Goal: Task Accomplishment & Management: Manage account settings

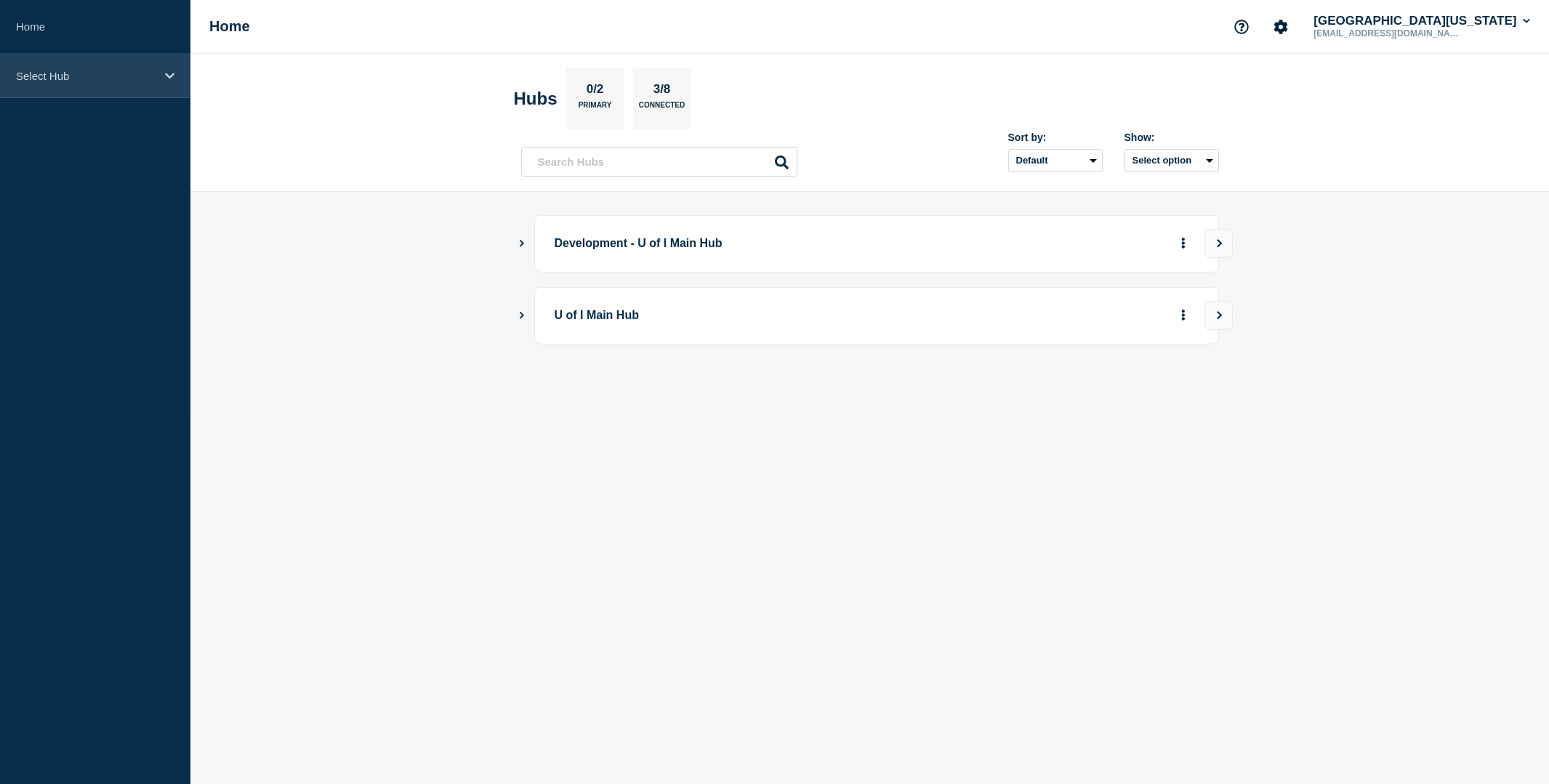
click at [170, 80] on icon at bounding box center [169, 76] width 9 height 11
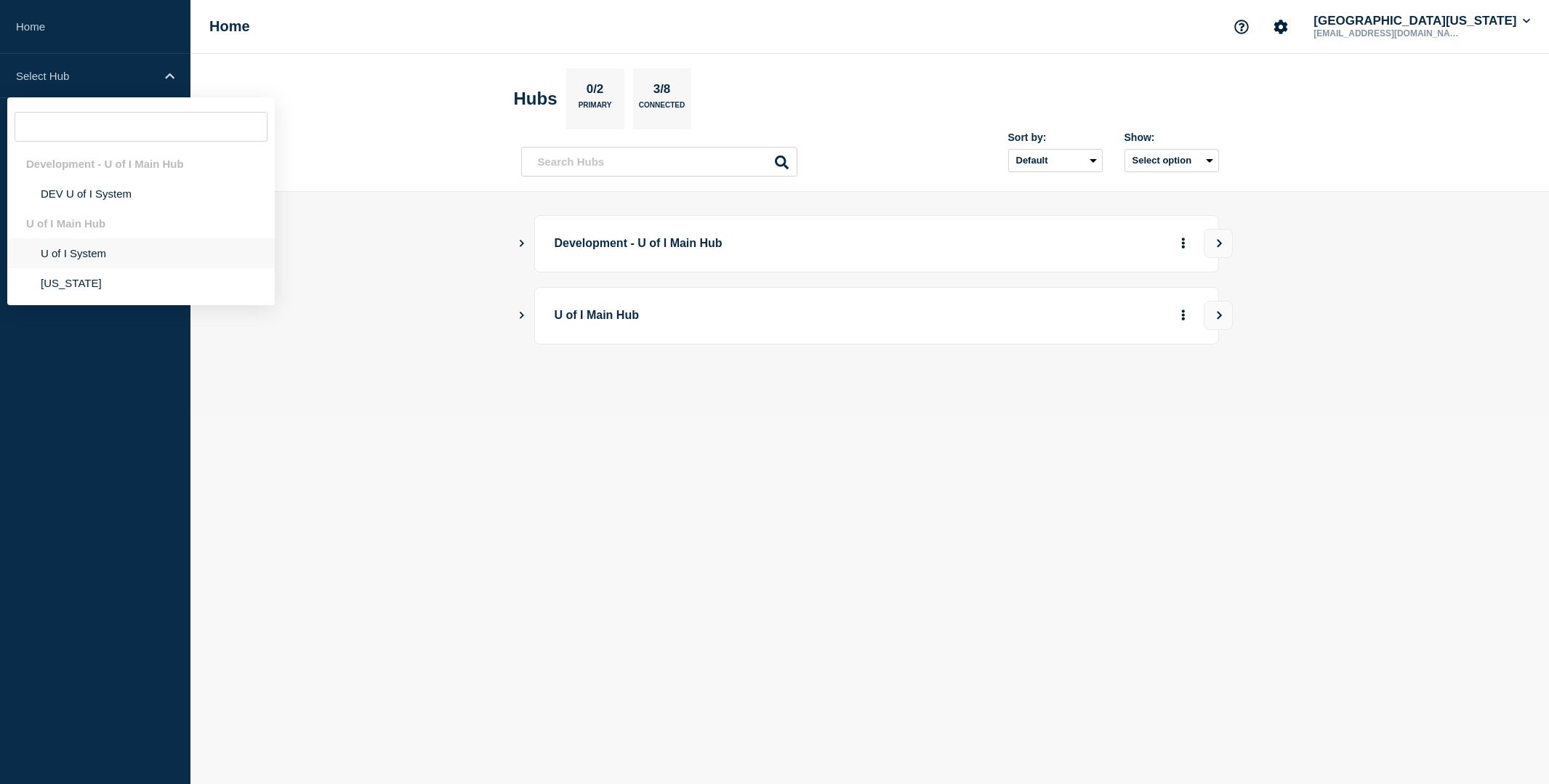
click at [76, 269] on li "U of I System" at bounding box center [141, 283] width 268 height 30
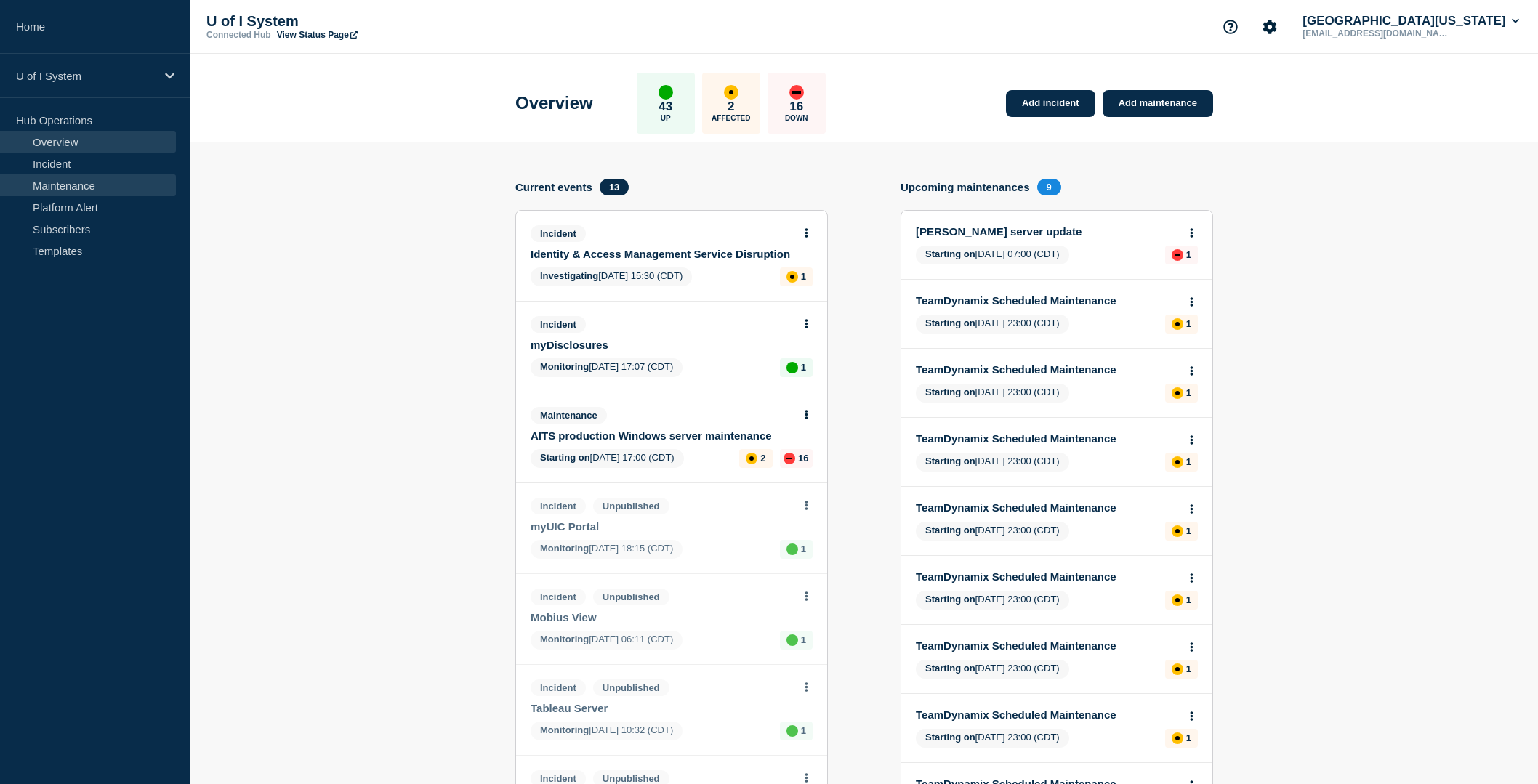
click at [66, 188] on link "Maintenance" at bounding box center [88, 185] width 176 height 22
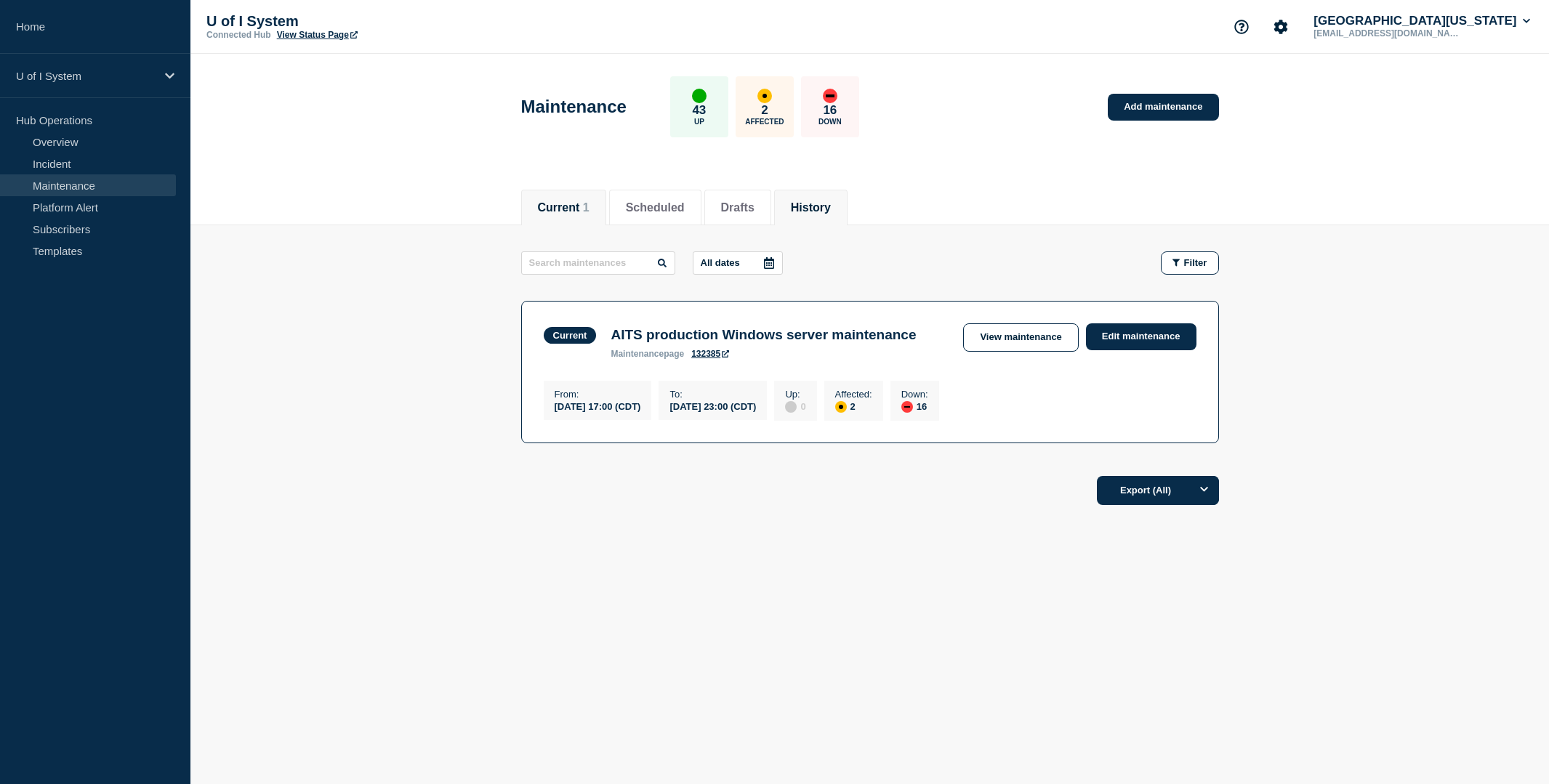
click at [831, 208] on button "History" at bounding box center [811, 207] width 40 height 13
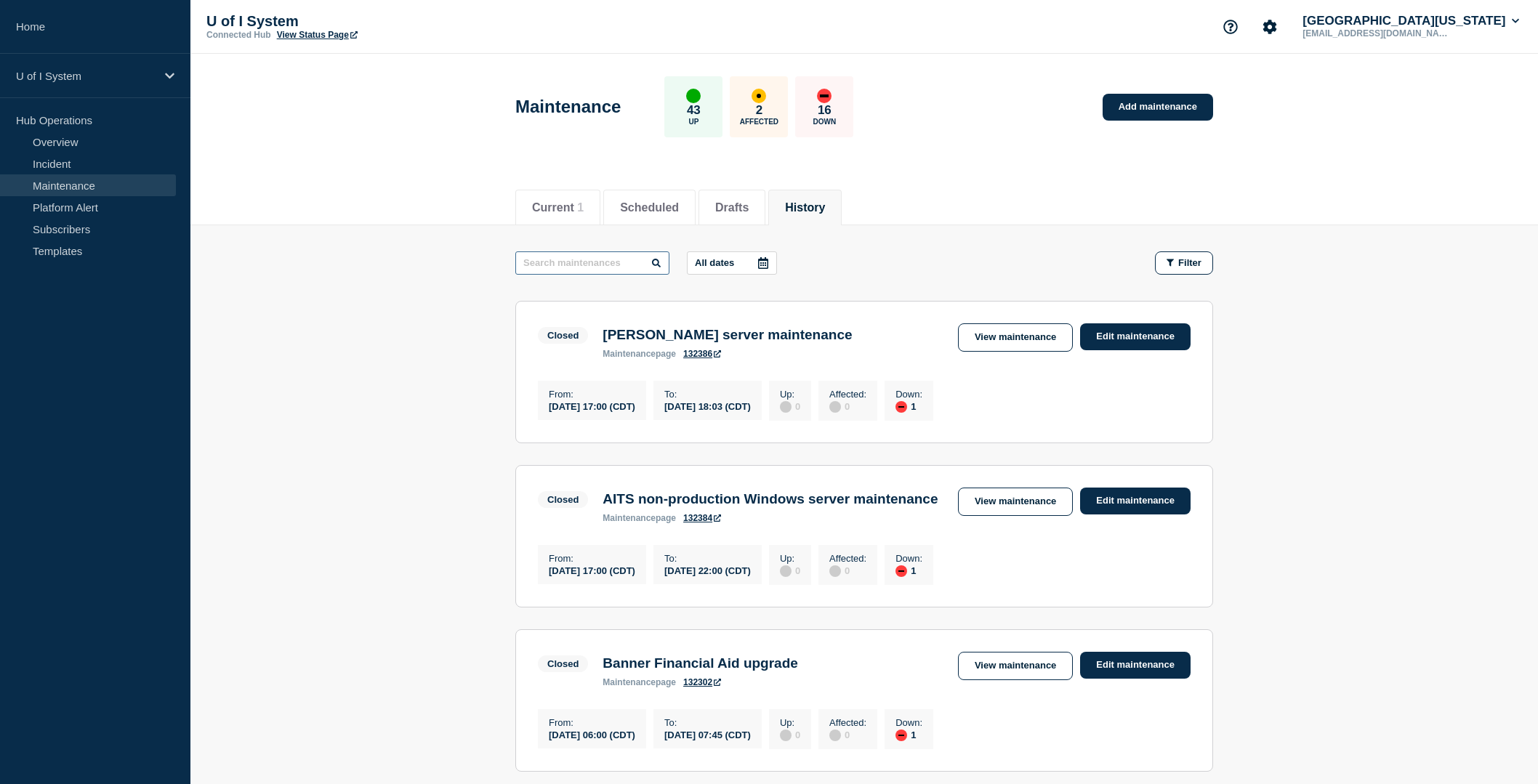
click at [579, 260] on input "text" at bounding box center [592, 262] width 154 height 23
type input "WIN"
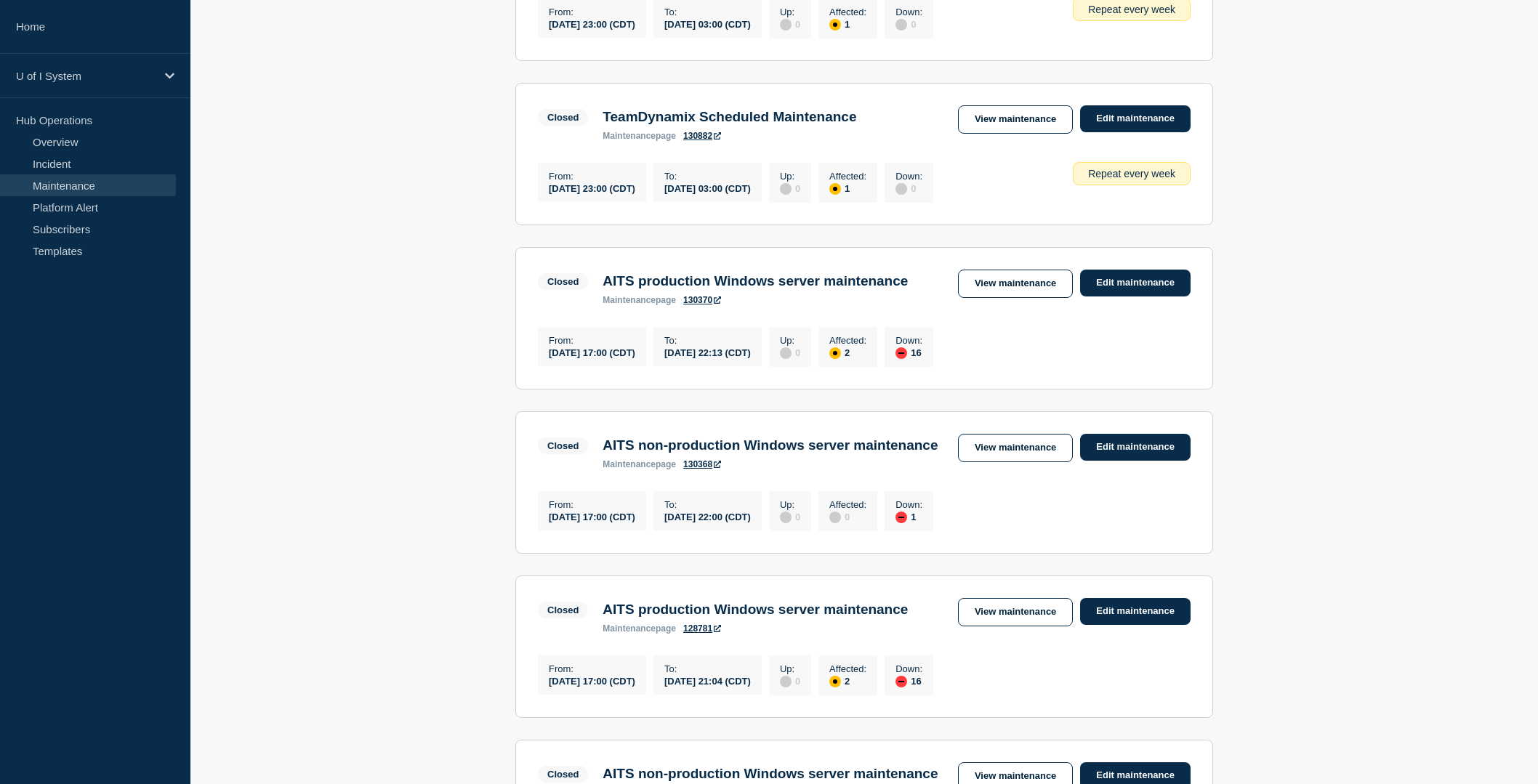
scroll to position [1040, 0]
click at [1013, 297] on link "View maintenance" at bounding box center [1015, 282] width 115 height 28
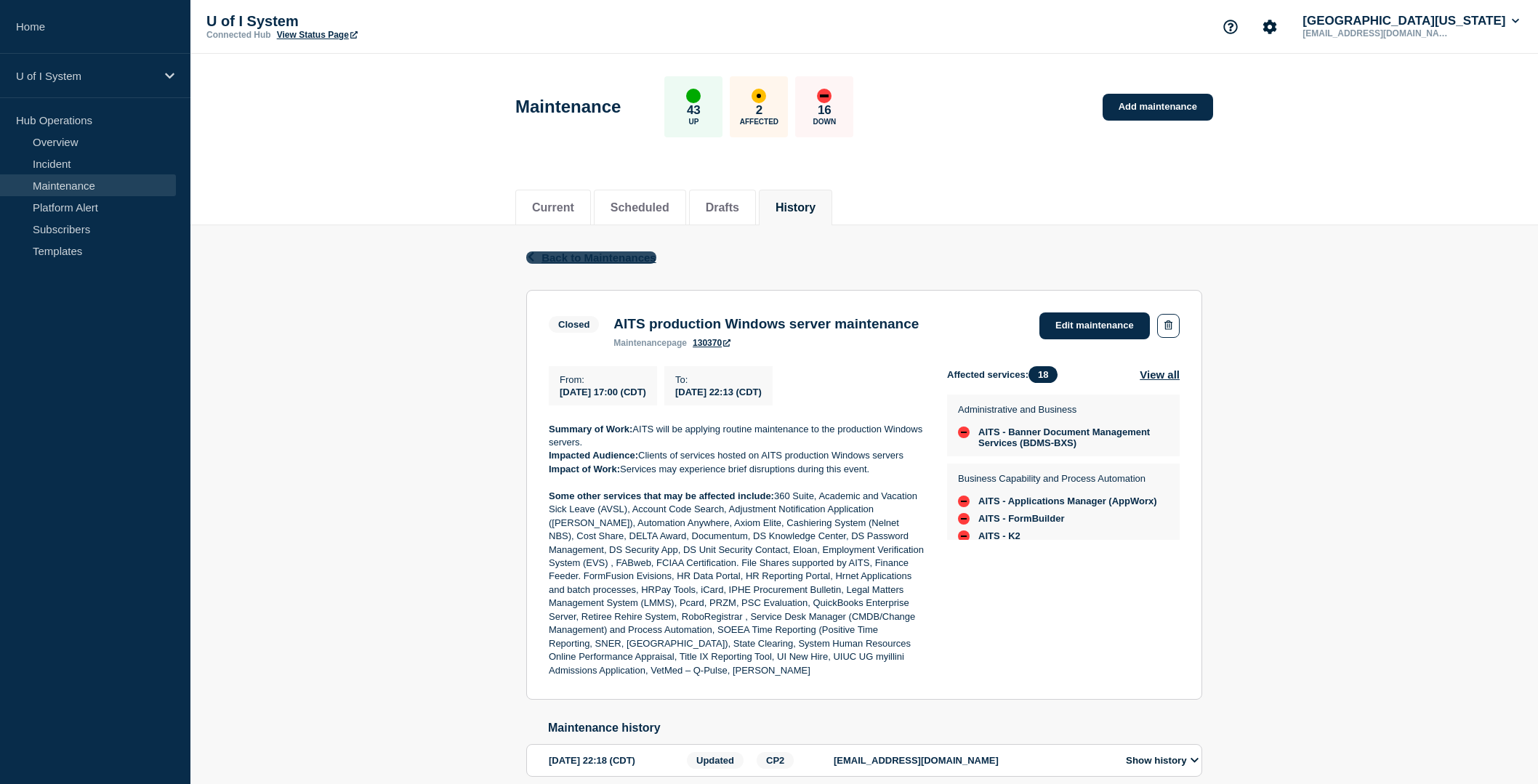
click at [604, 257] on span "Back to Maintenances" at bounding box center [598, 257] width 115 height 12
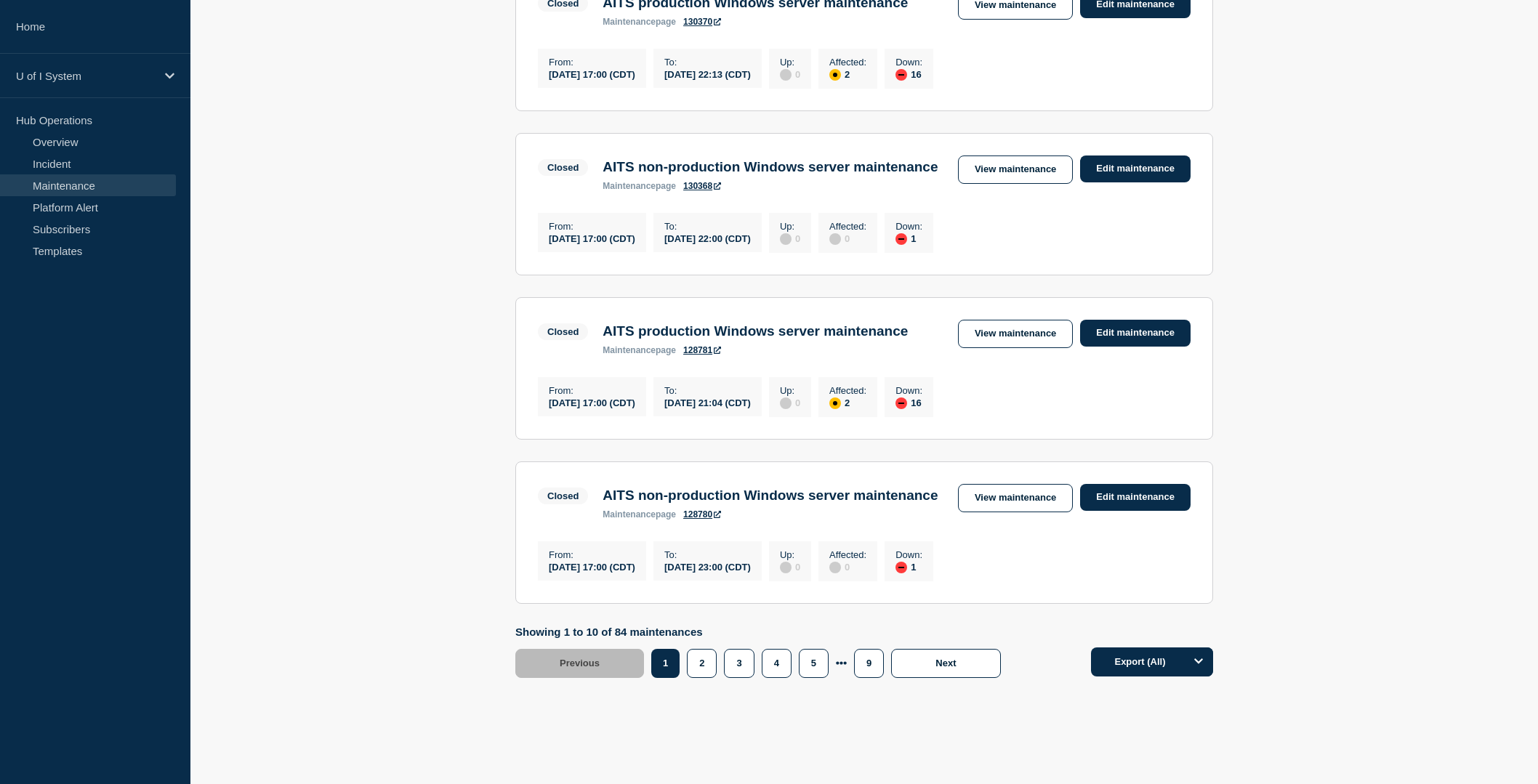
scroll to position [1491, 0]
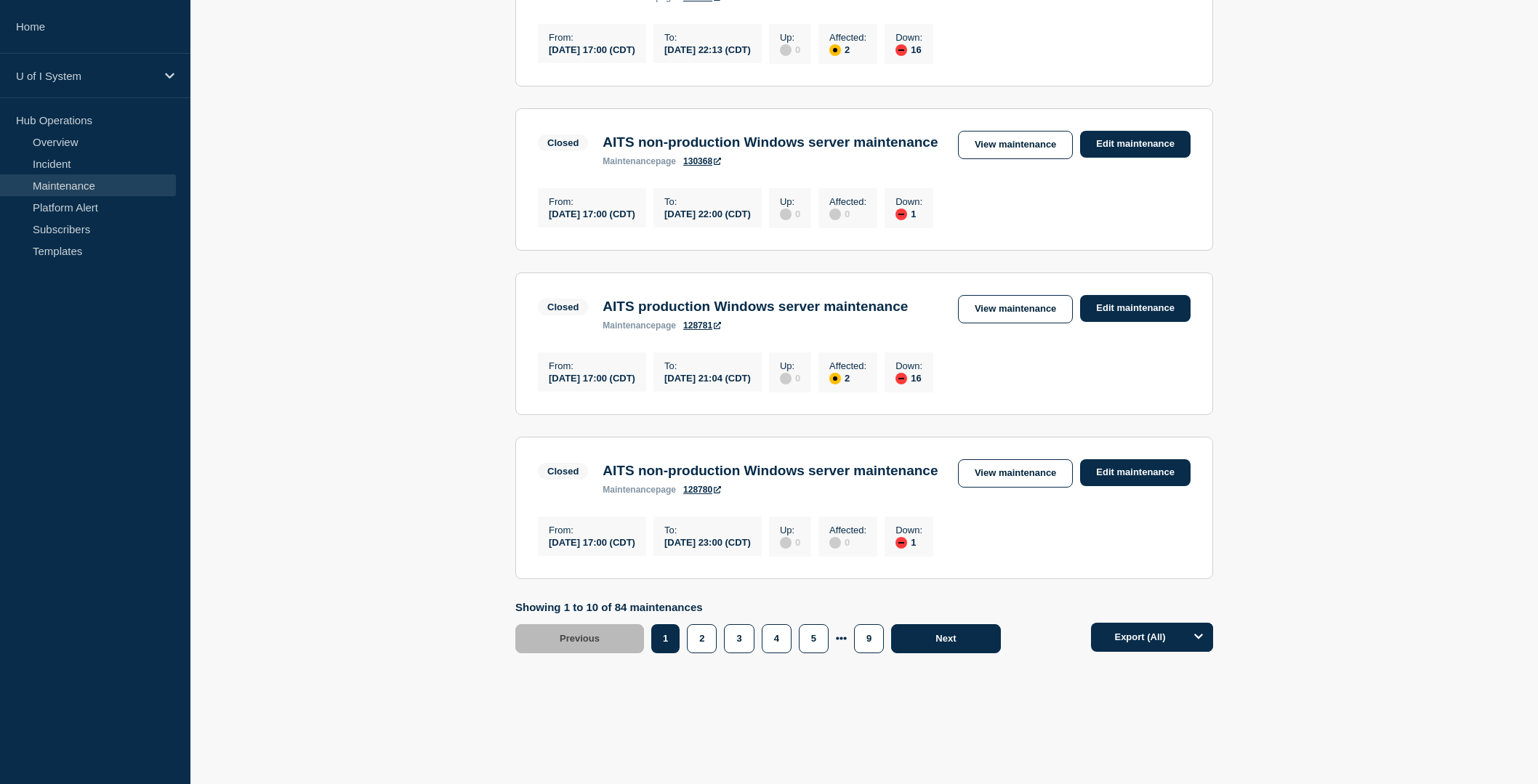
click at [948, 639] on span "Next" at bounding box center [946, 638] width 21 height 11
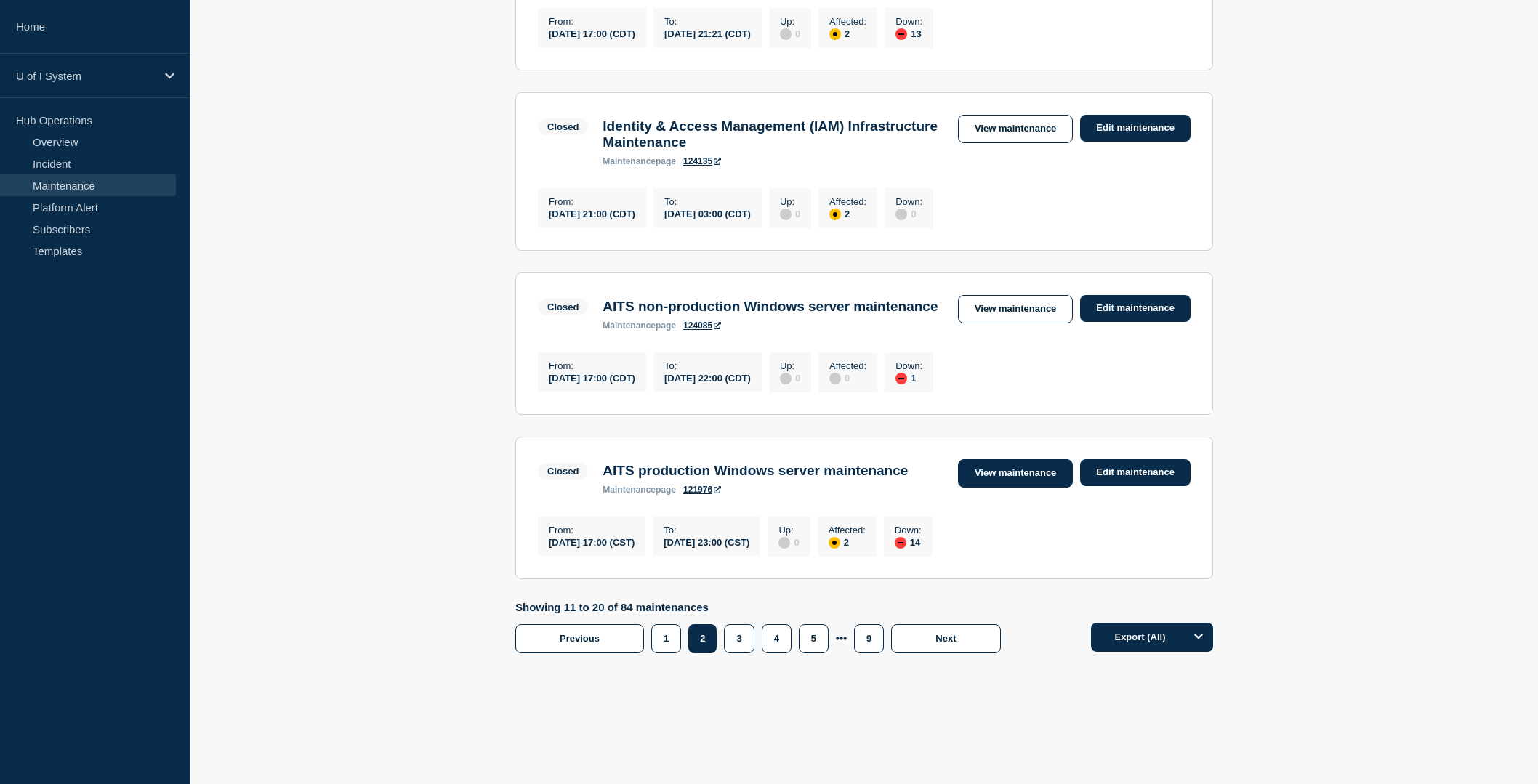
click at [1041, 488] on link "View maintenance" at bounding box center [1015, 473] width 115 height 28
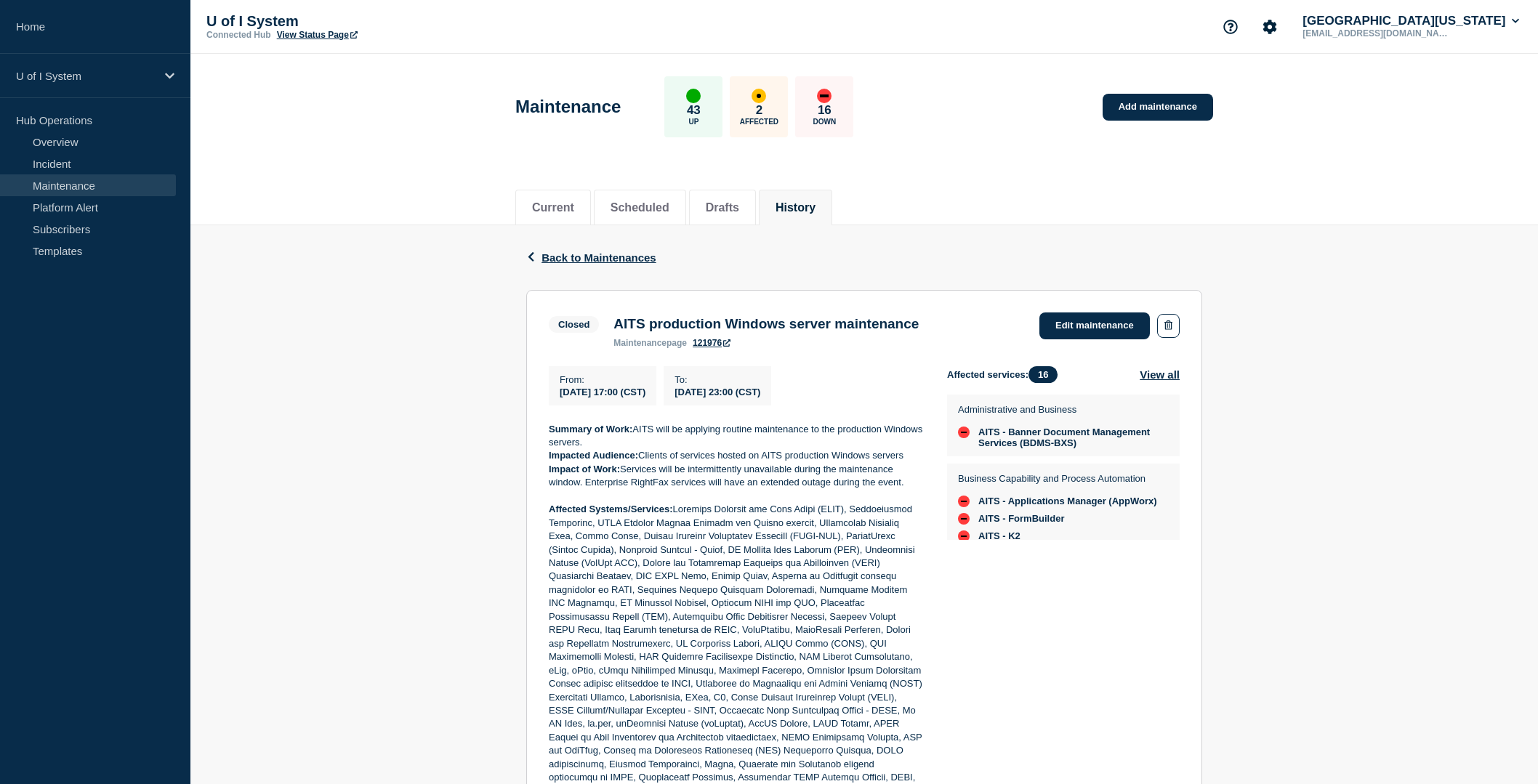
drag, startPoint x: 1041, startPoint y: 512, endPoint x: 858, endPoint y: 391, distance: 219.4
click at [858, 391] on div "From : [DATE] 17:00 (CST) To : [DATE] 23:00 (CST) Summary of Work: AITS will be…" at bounding box center [864, 682] width 631 height 633
click at [592, 257] on span "Back to Maintenances" at bounding box center [598, 257] width 115 height 12
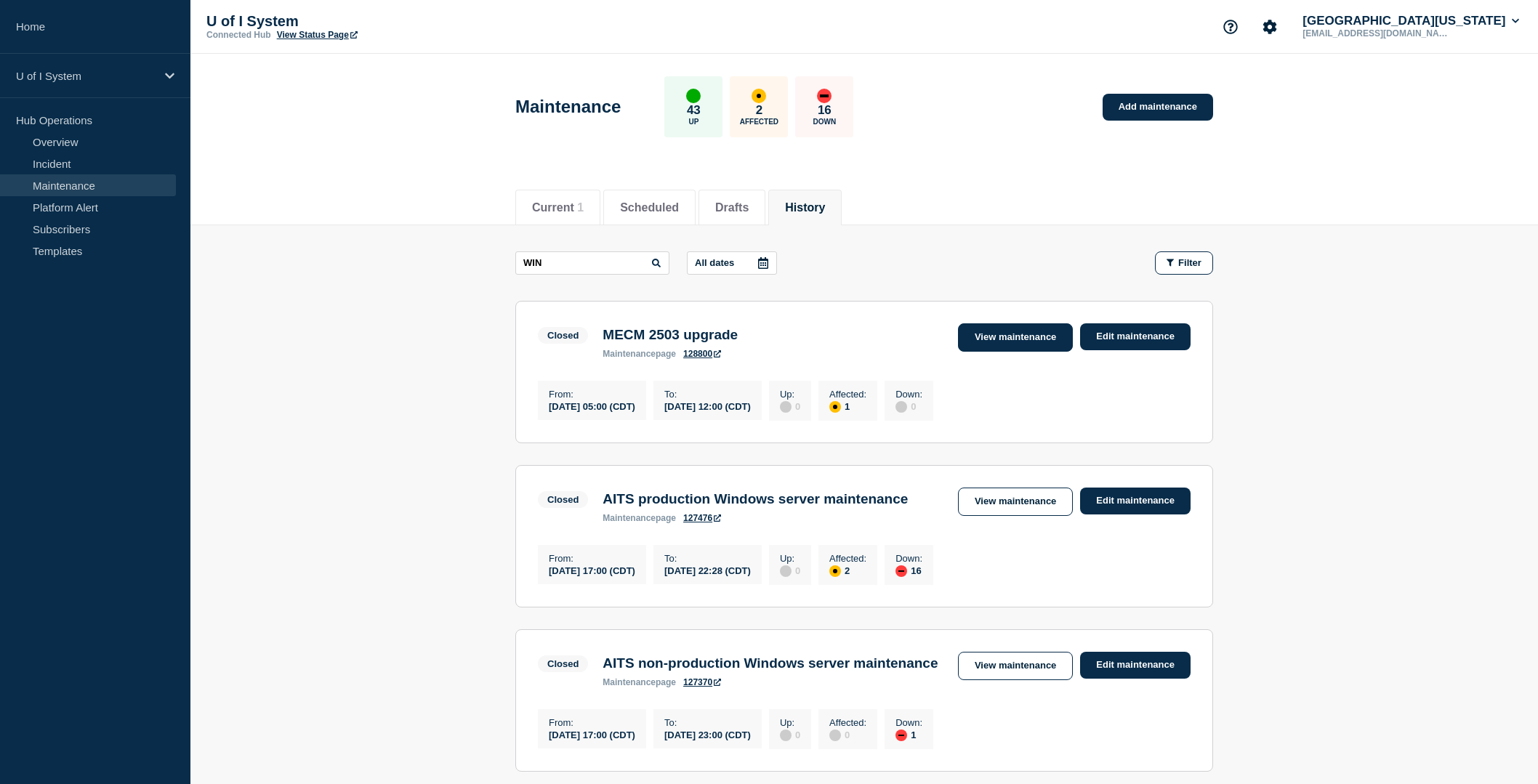
click at [1003, 333] on link "View maintenance" at bounding box center [1015, 338] width 115 height 28
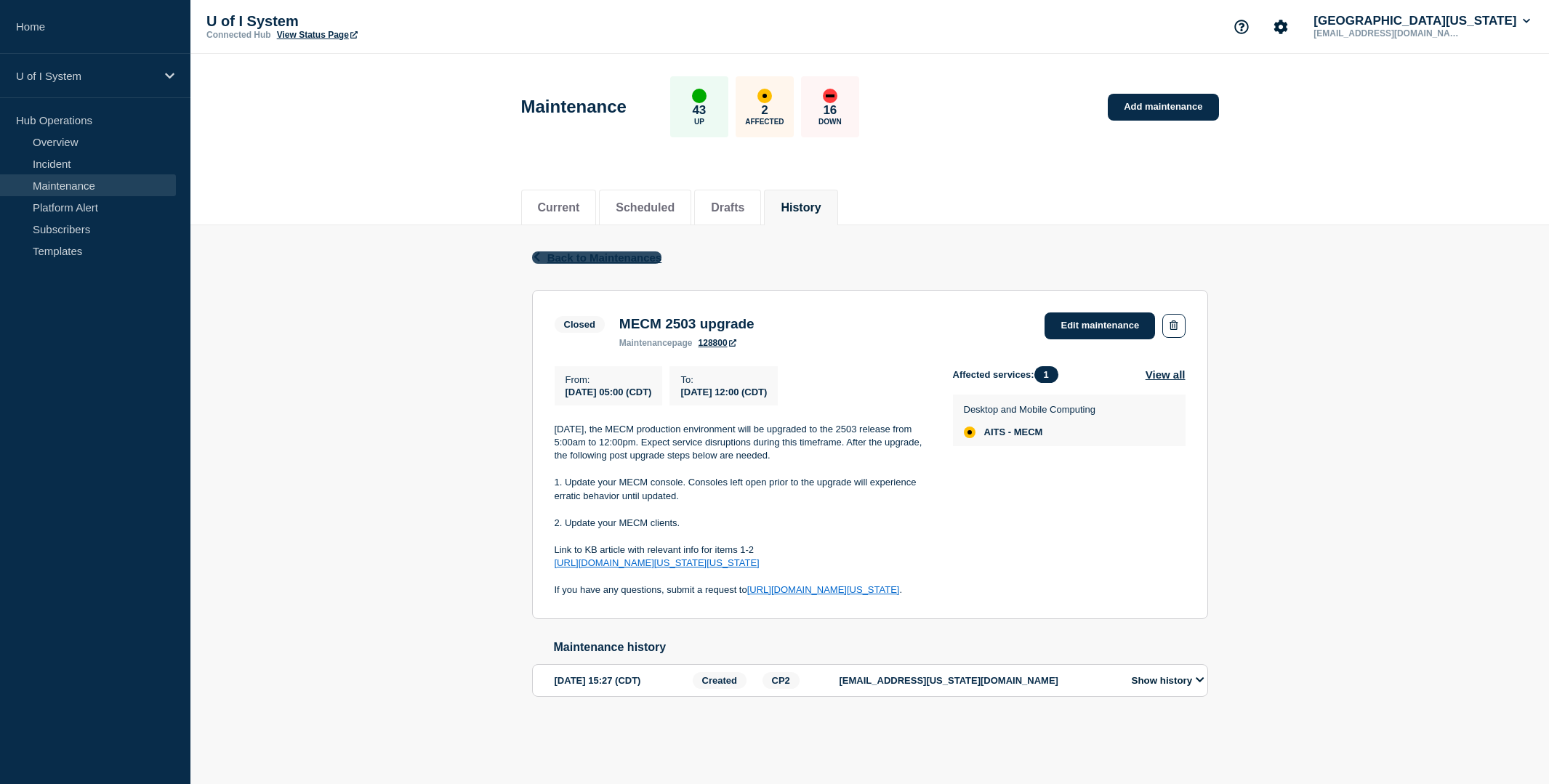
click at [585, 255] on span "Back to Maintenances" at bounding box center [604, 257] width 115 height 12
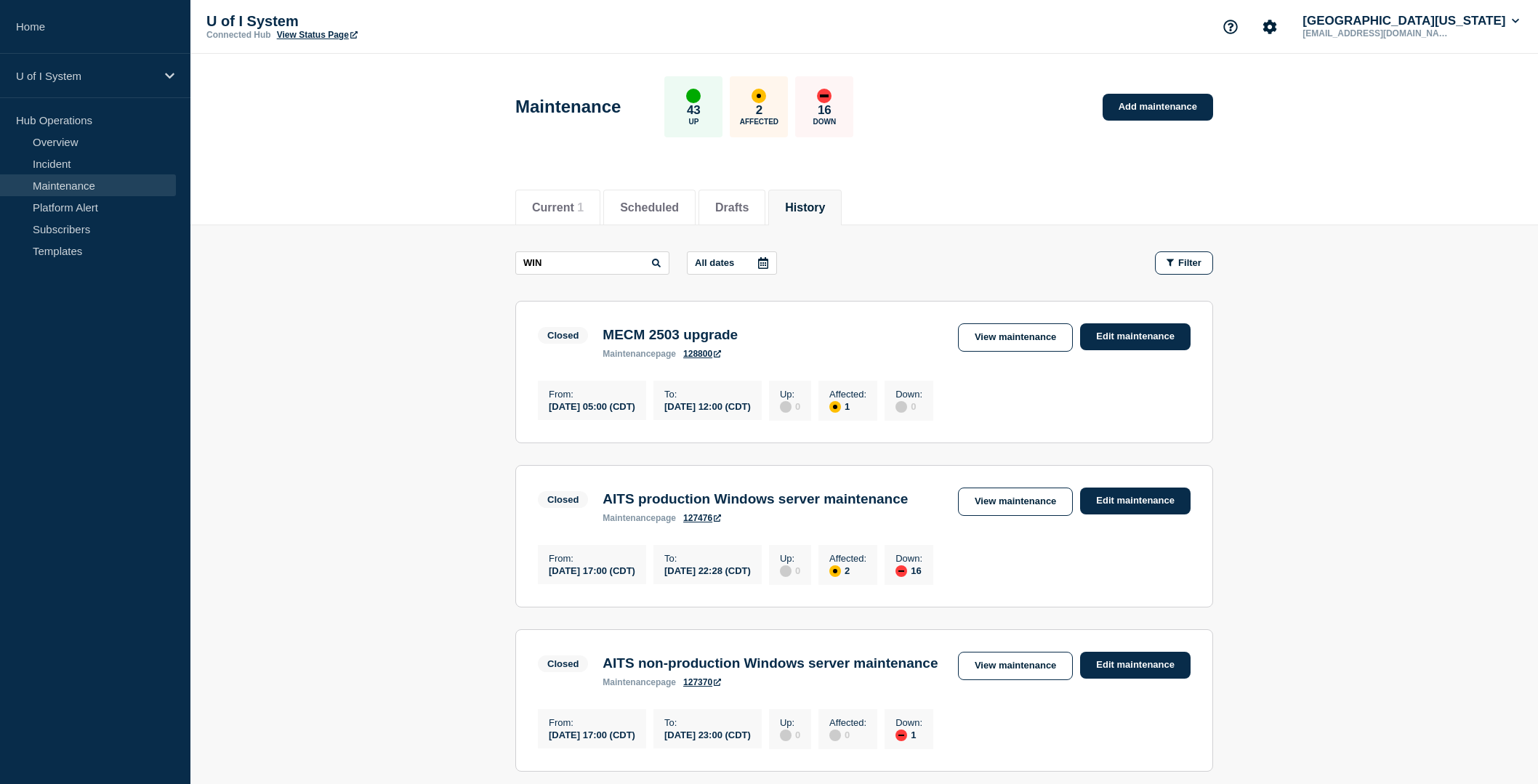
scroll to position [85, 0]
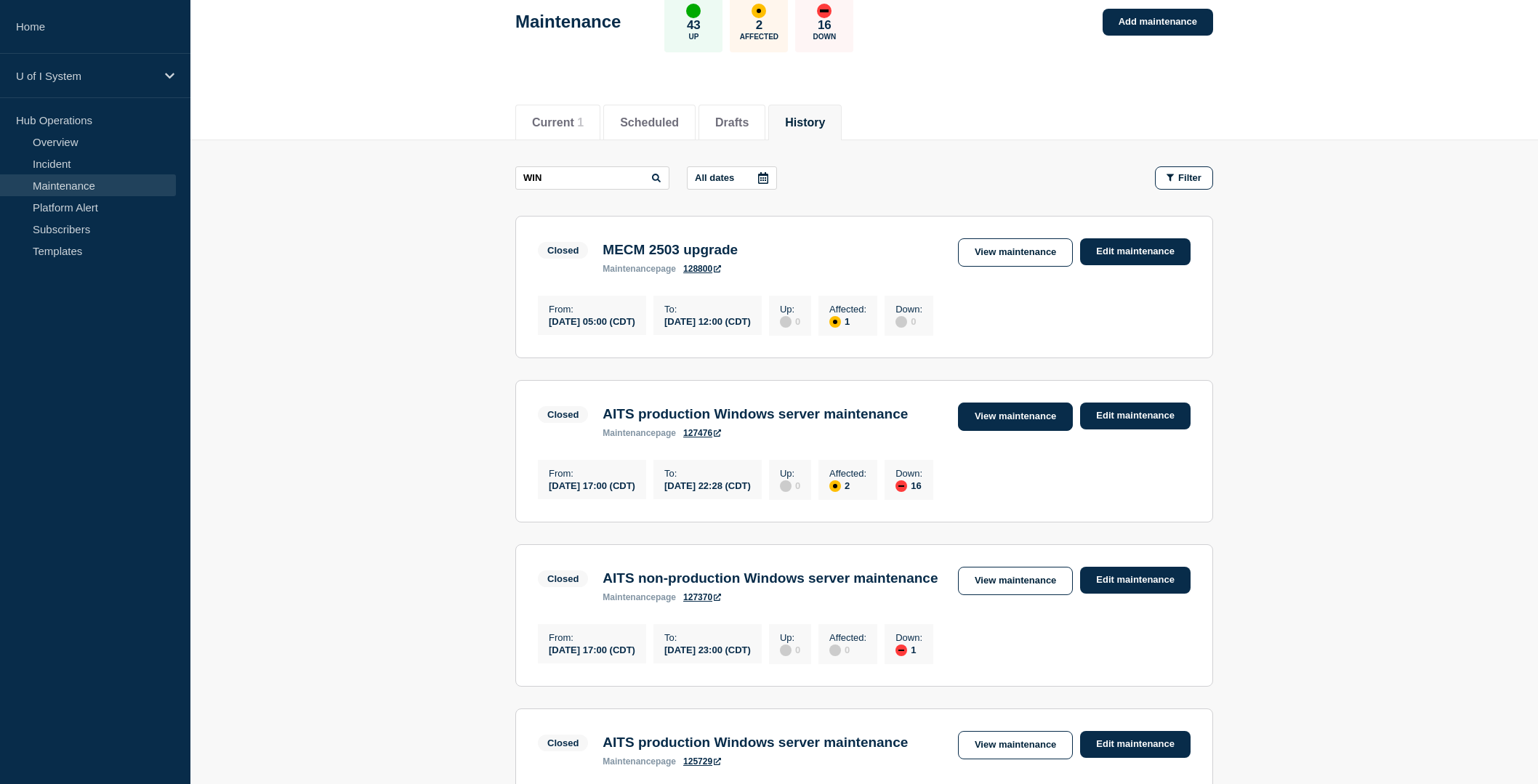
click at [997, 421] on link "View maintenance" at bounding box center [1015, 416] width 115 height 28
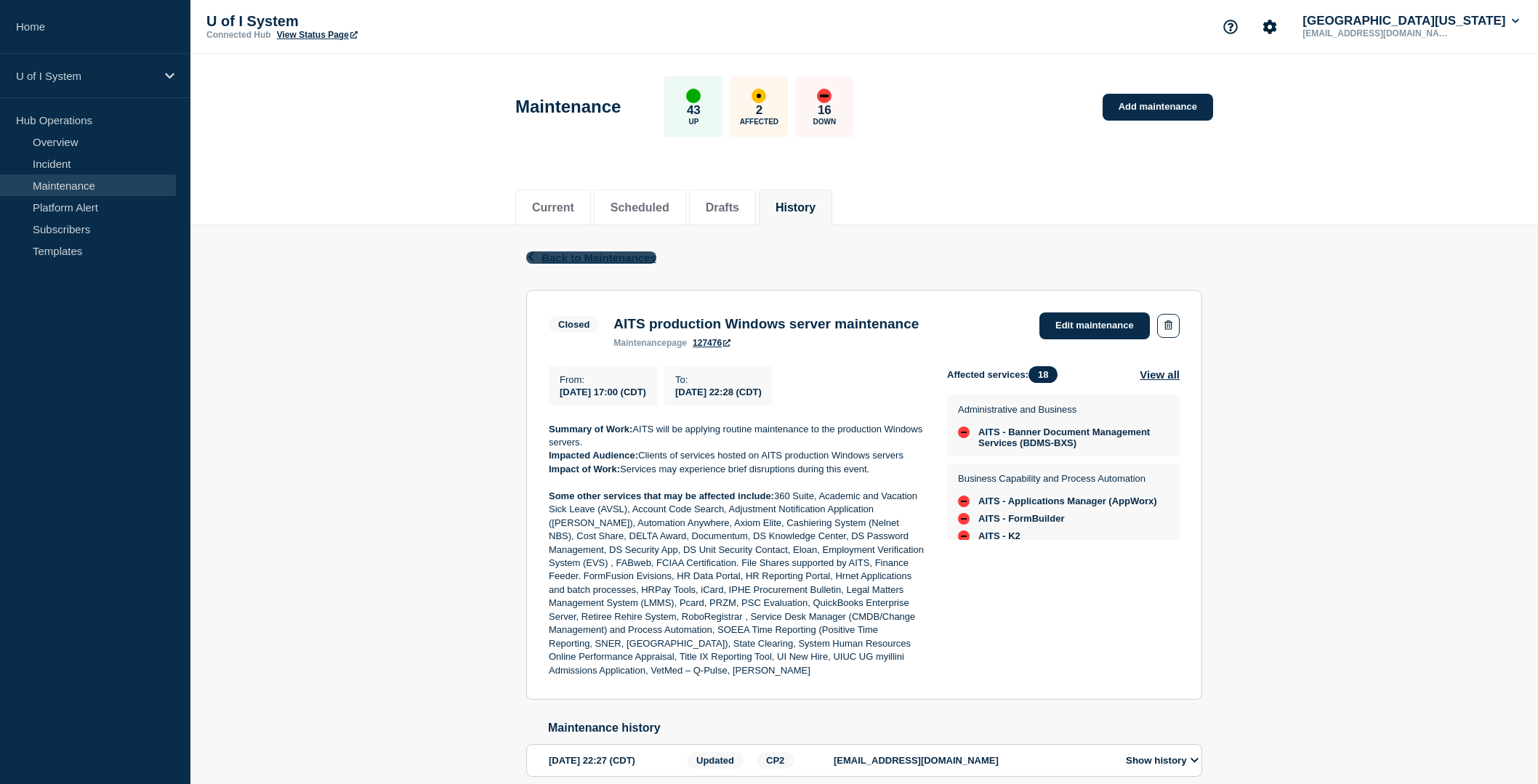
click at [599, 260] on span "Back to Maintenances" at bounding box center [598, 257] width 115 height 12
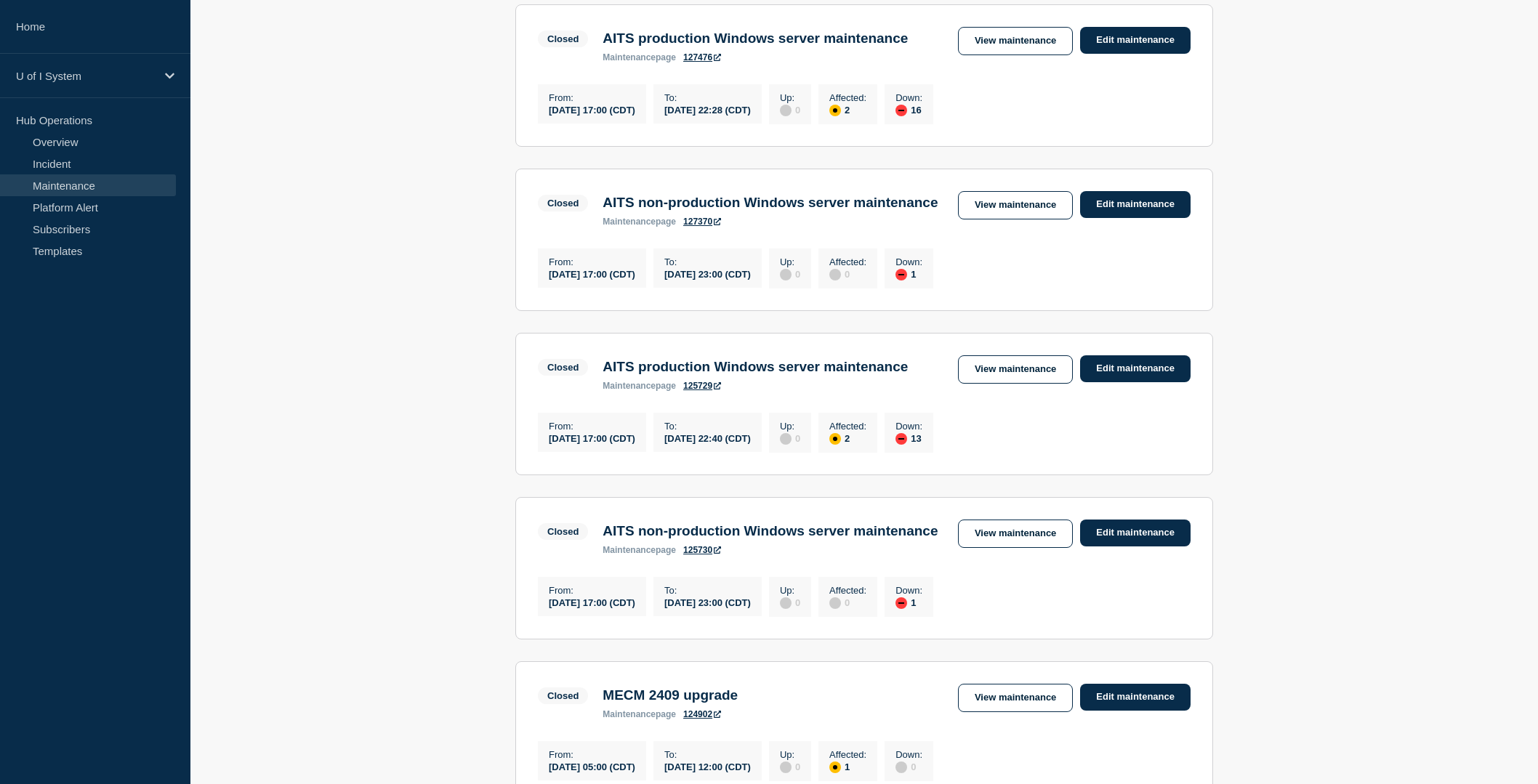
scroll to position [463, 0]
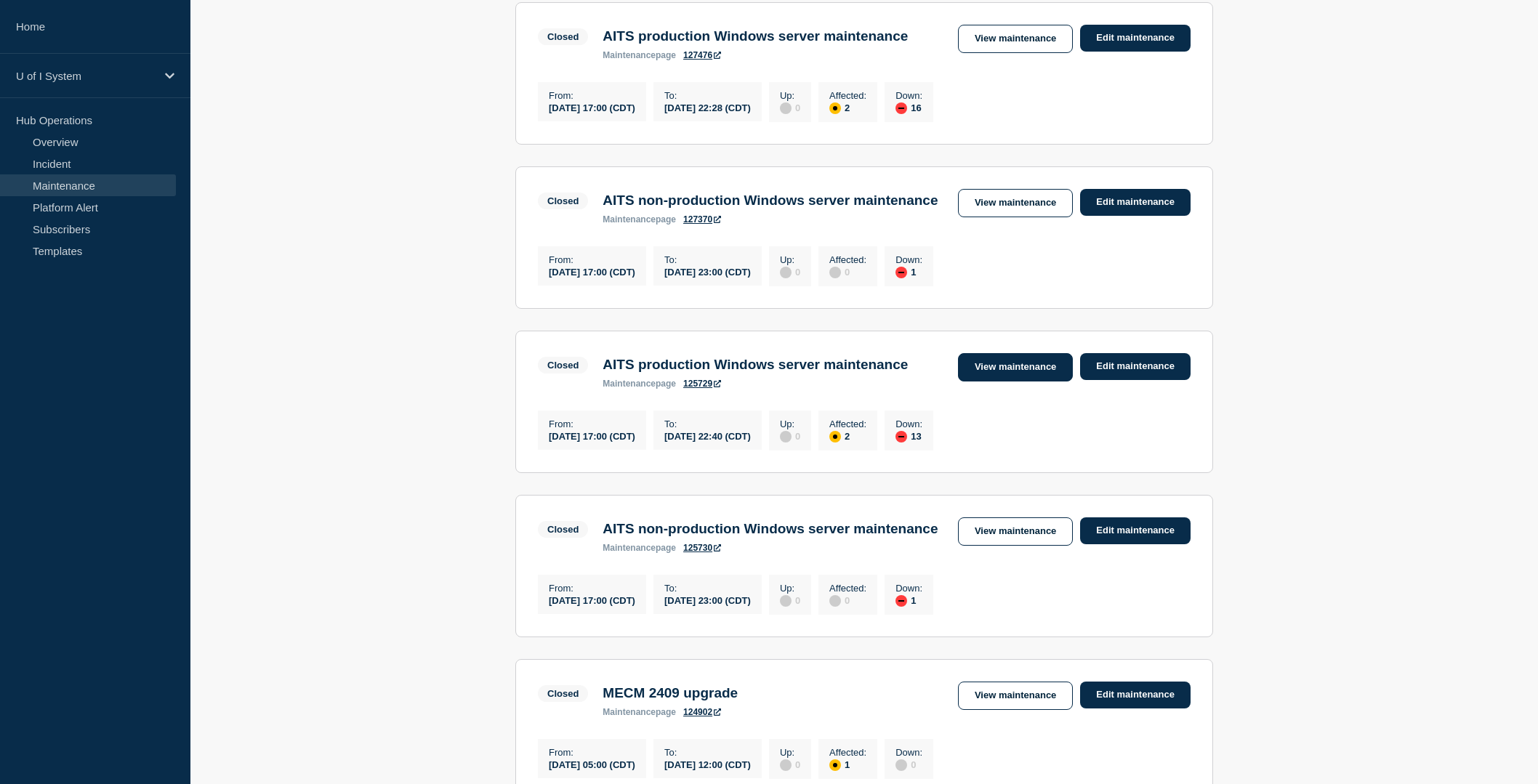
click at [1014, 382] on link "View maintenance" at bounding box center [1015, 367] width 115 height 28
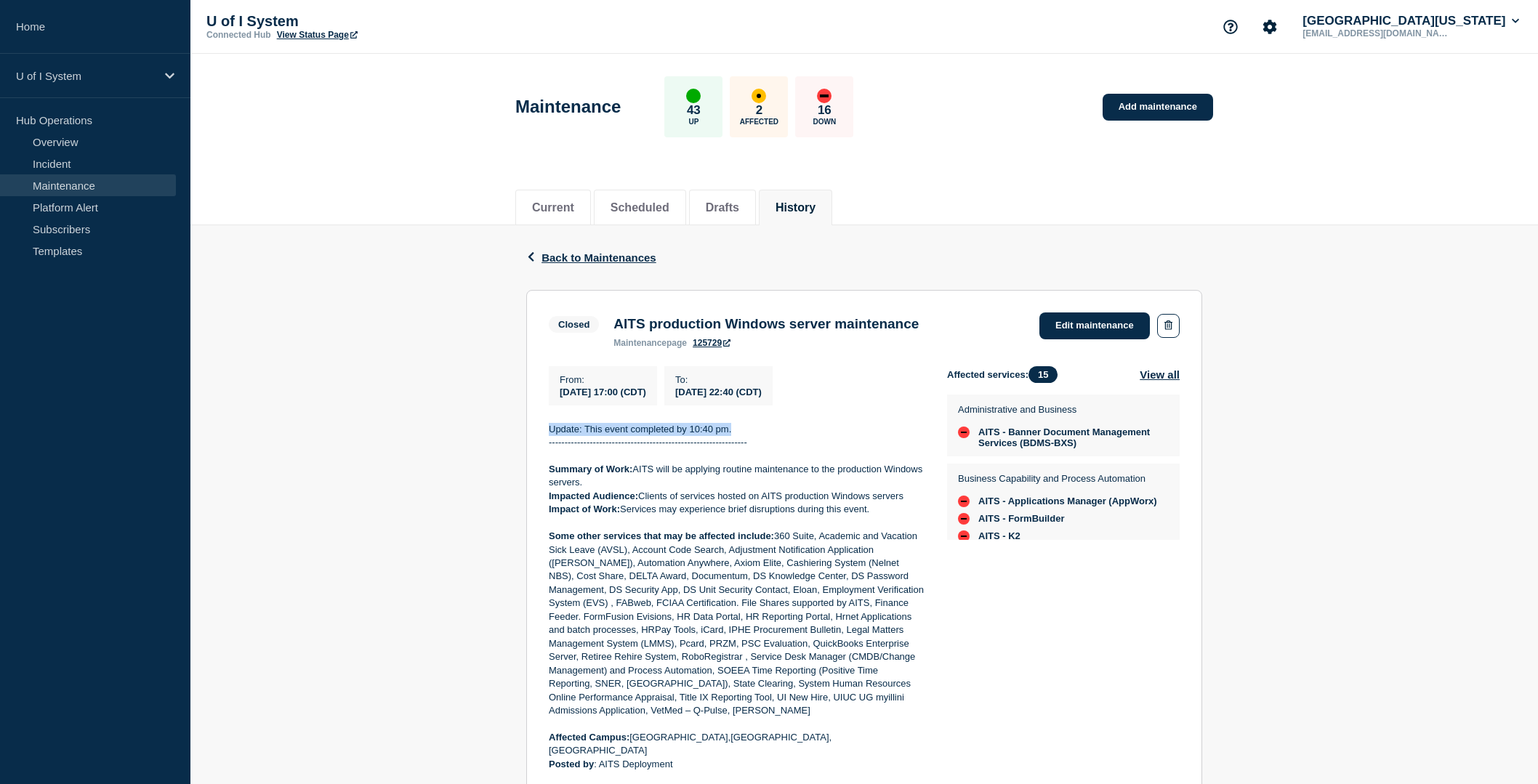
drag, startPoint x: 737, startPoint y: 430, endPoint x: 549, endPoint y: 435, distance: 188.1
click at [549, 435] on p "Update: This event completed by 10:40 pm." at bounding box center [737, 429] width 375 height 13
copy p "Update: This event completed by 10:40 pm."
click at [560, 201] on button "Current" at bounding box center [553, 207] width 42 height 13
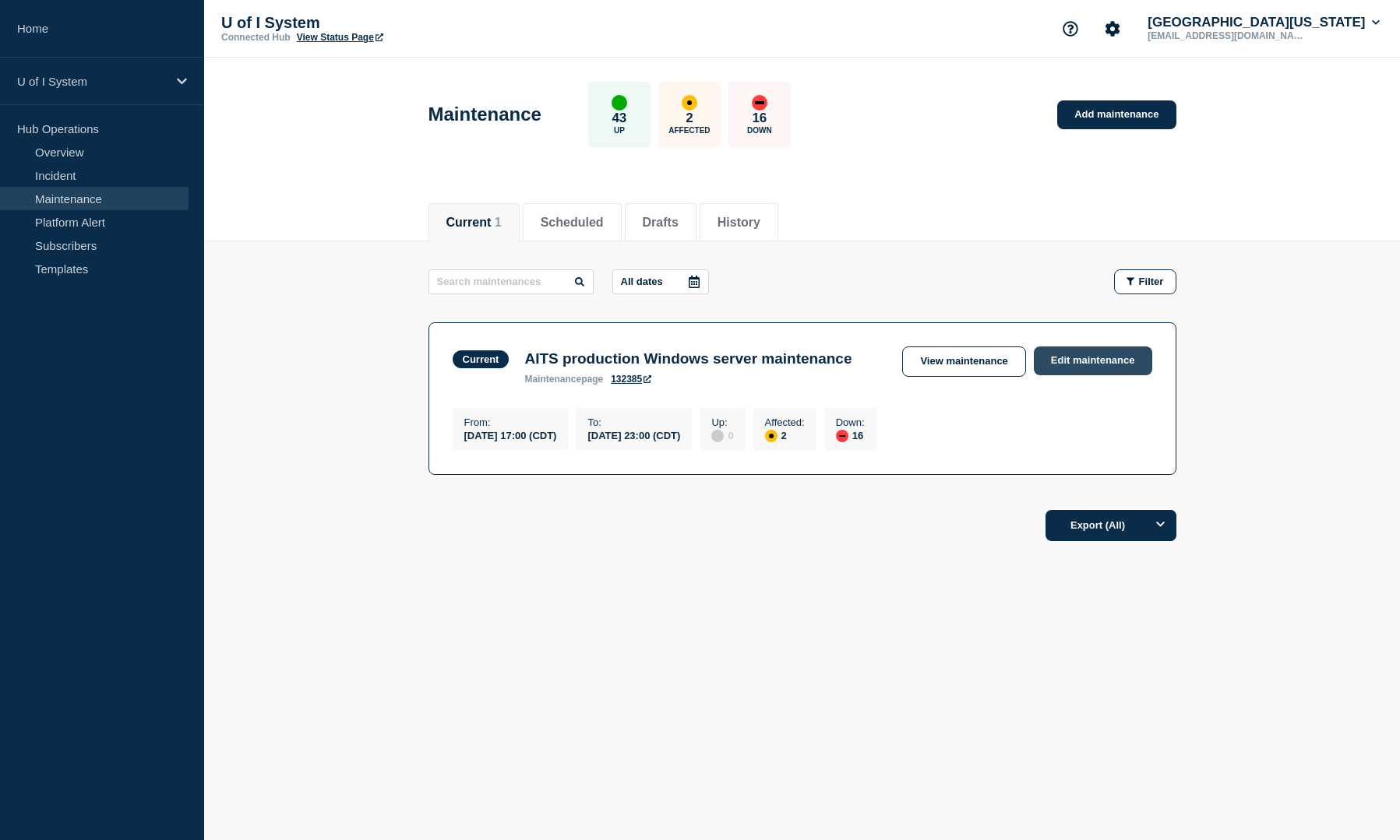
click at [1106, 366] on link "Edit maintenance" at bounding box center [1093, 361] width 118 height 29
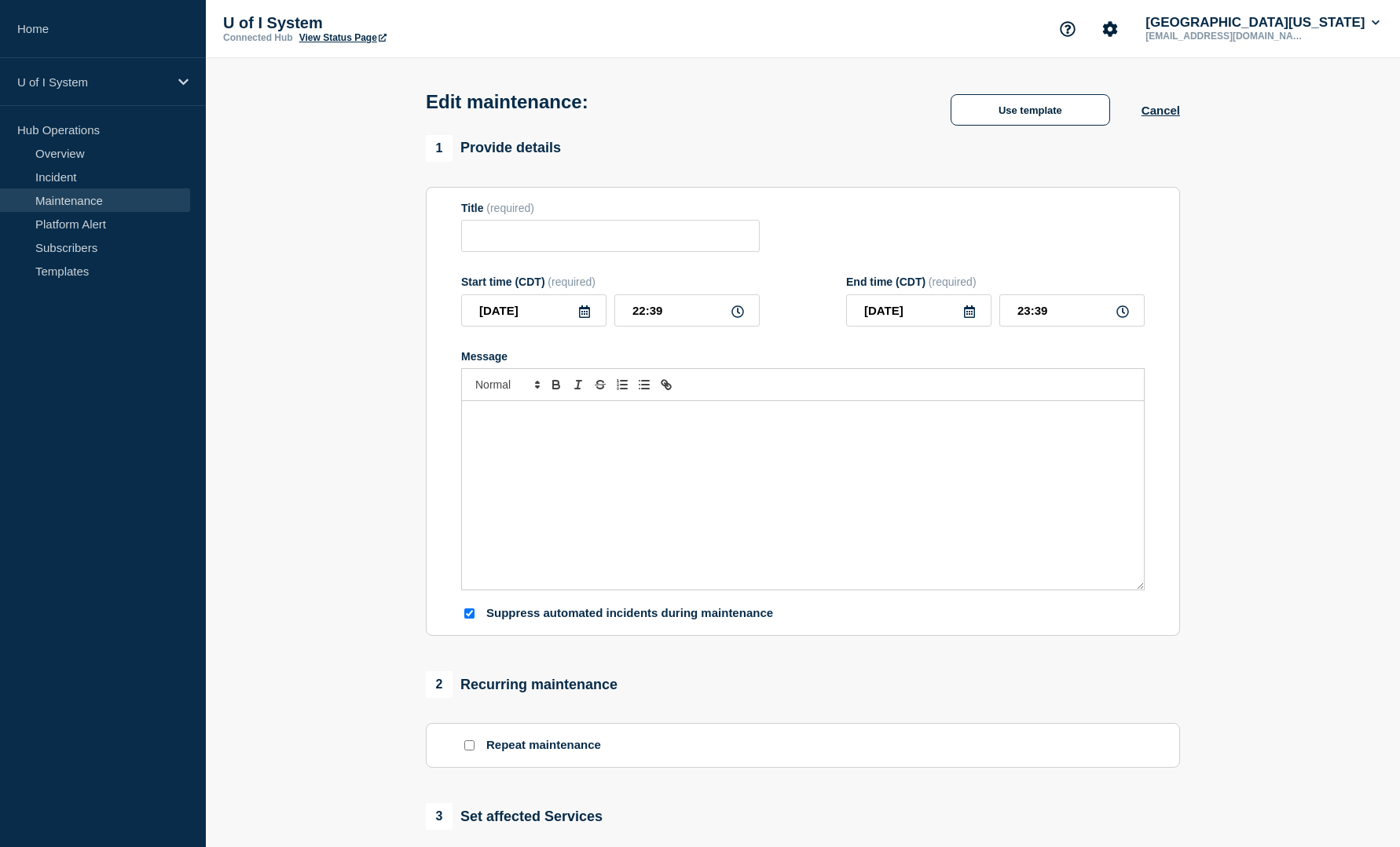
type input "AITS production Windows server maintenance"
type input "17:00"
type input "23:00"
checkbox input "true"
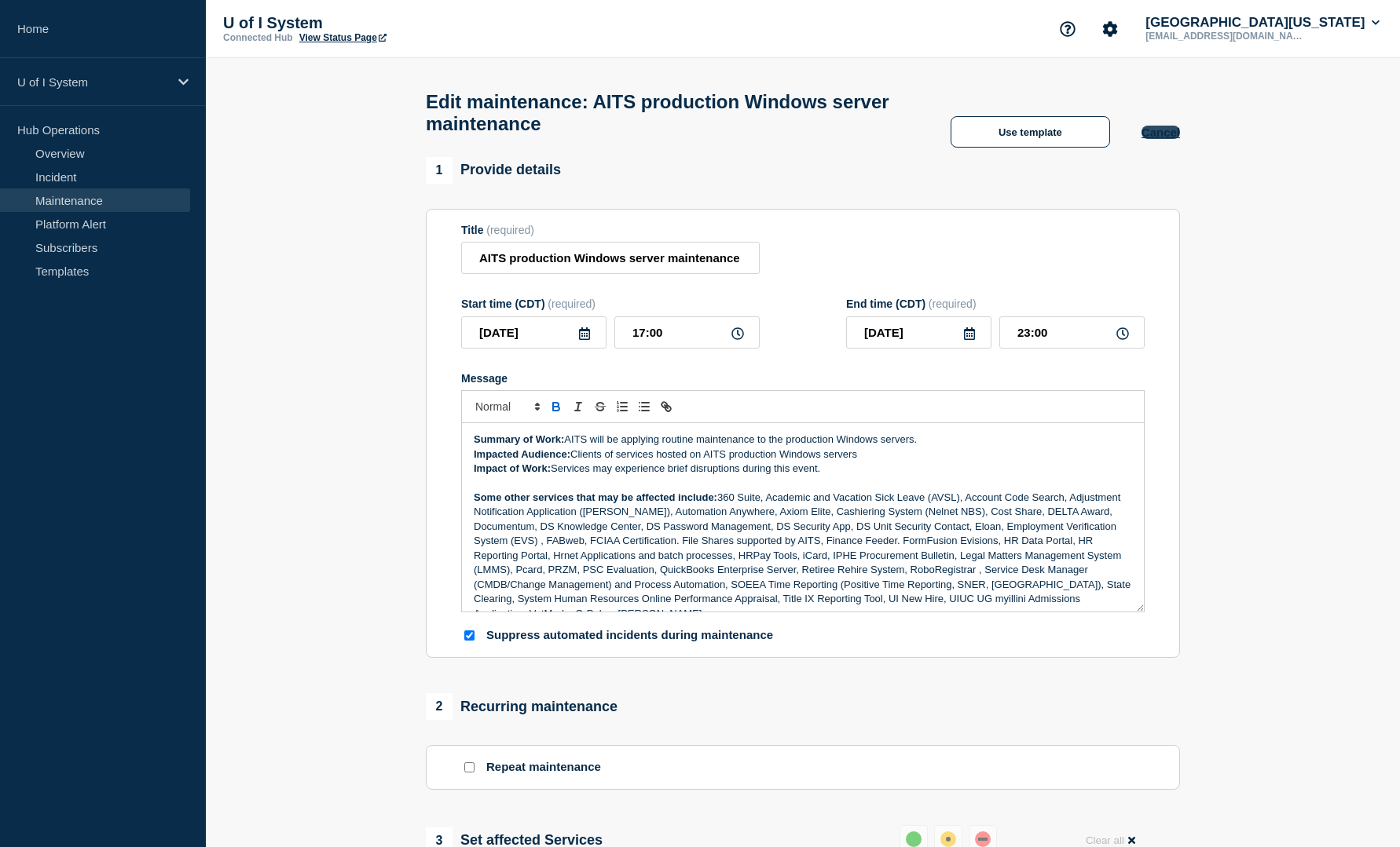
click at [1169, 139] on button "Cancel" at bounding box center [1160, 132] width 38 height 13
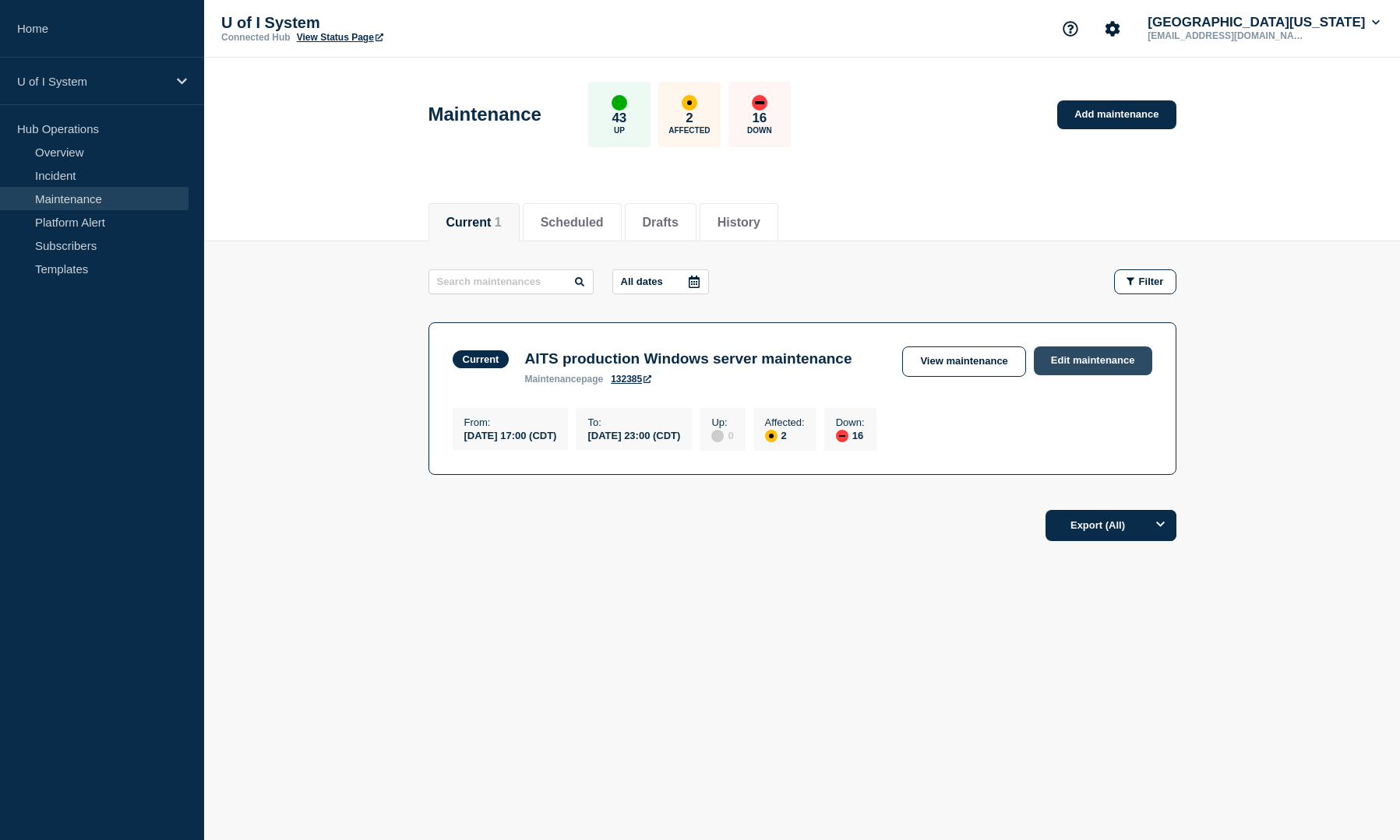
click at [1072, 368] on link "Edit maintenance" at bounding box center [1093, 361] width 118 height 29
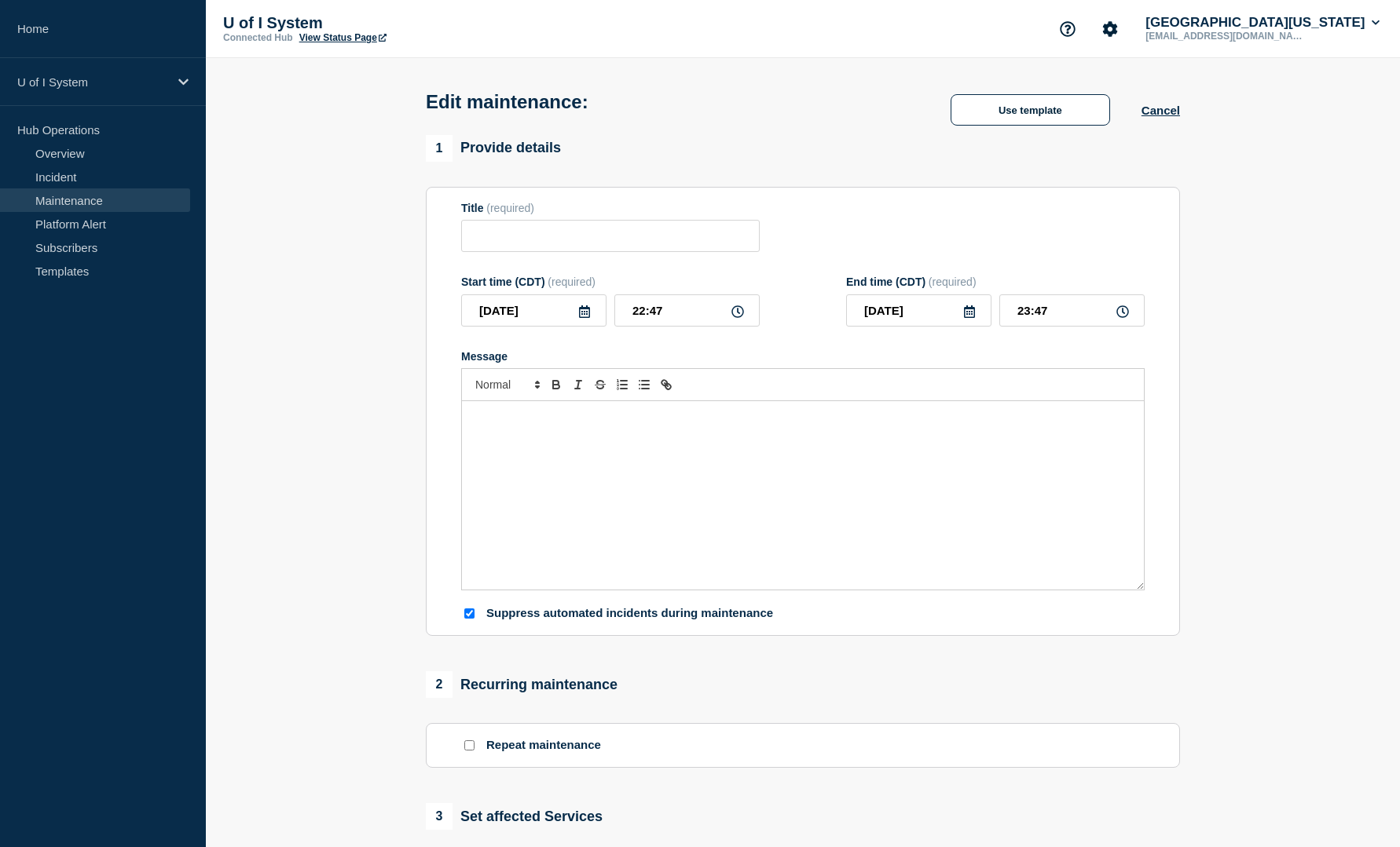
type input "AITS production Windows server maintenance"
type input "17:00"
type input "23:00"
checkbox input "true"
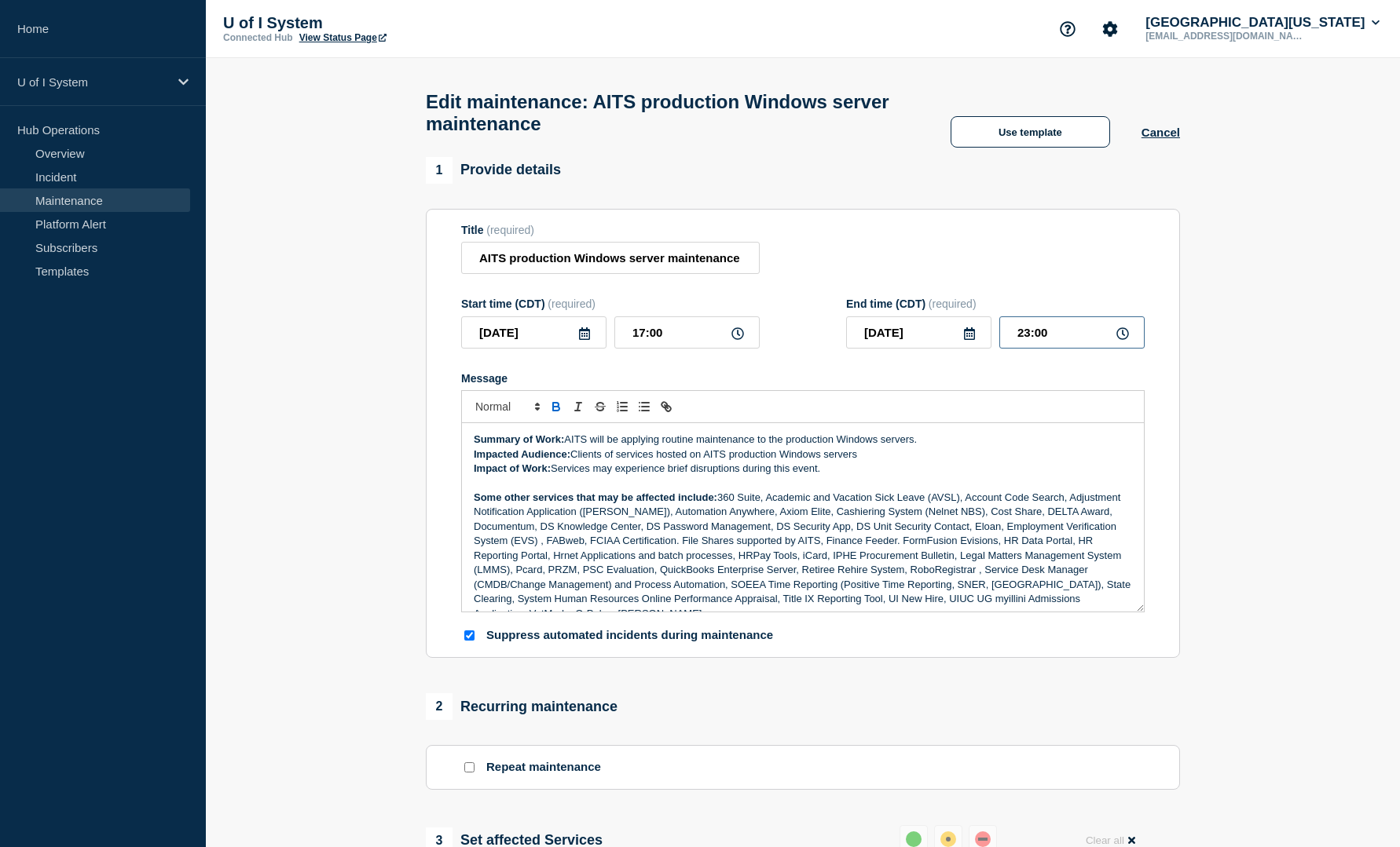
drag, startPoint x: 1017, startPoint y: 340, endPoint x: 1065, endPoint y: 340, distance: 48.0
click at [1065, 340] on input "23:00" at bounding box center [1072, 332] width 146 height 33
type input "20:47"
click at [471, 447] on div "Summary of Work: AITS will be applying routine maintenance to the production Wi…" at bounding box center [803, 518] width 682 height 188
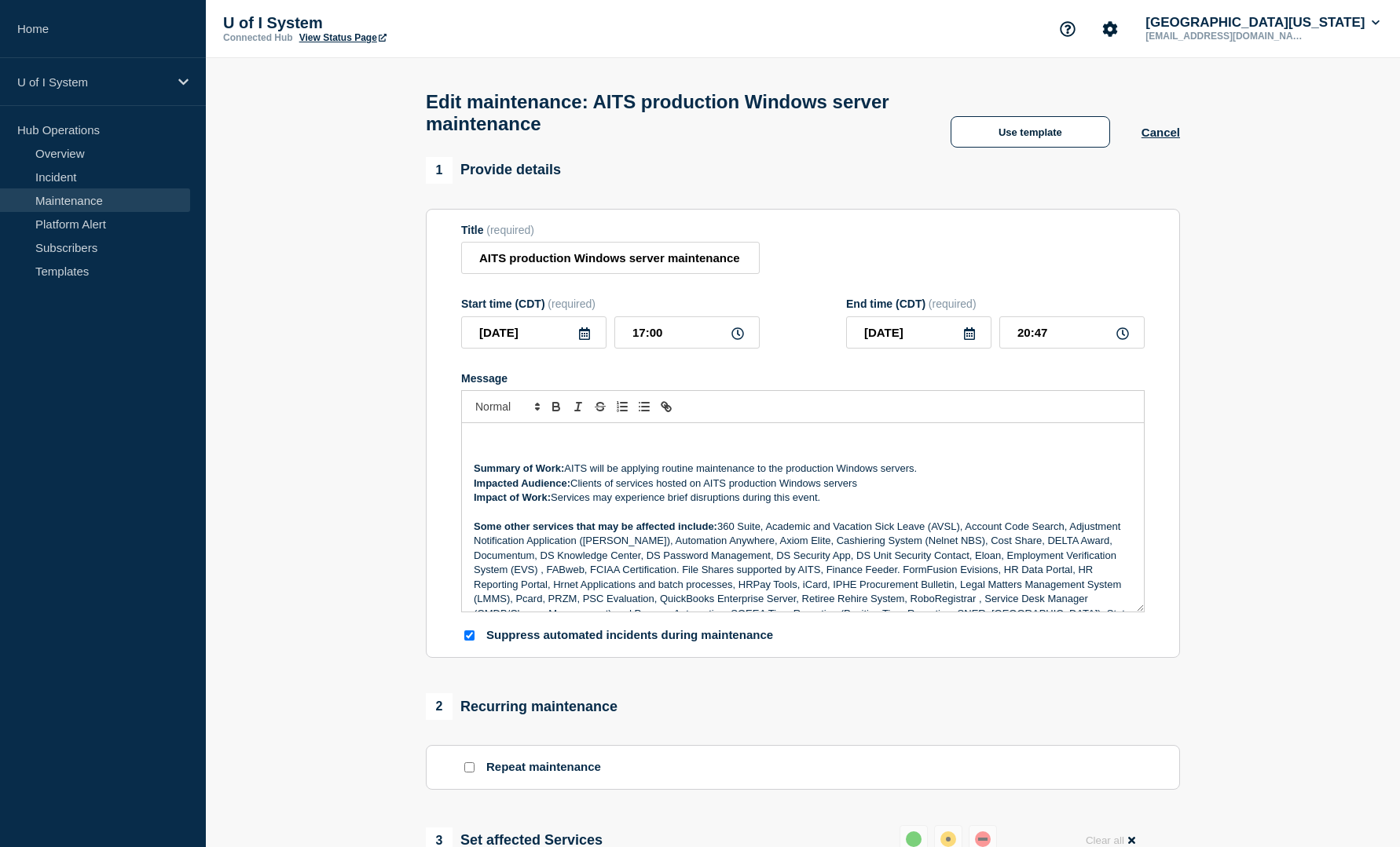
click at [502, 434] on div "Summary of Work: AITS will be applying routine maintenance to the production Wi…" at bounding box center [803, 518] width 682 height 188
click at [653, 447] on p "Update: This event completed by 10:40 pm." at bounding box center [803, 439] width 658 height 14
click at [651, 447] on p "Update: This event completed by 10:40 pm." at bounding box center [803, 439] width 658 height 14
click at [1052, 337] on input "20:47" at bounding box center [1072, 332] width 146 height 33
type input "20:48"
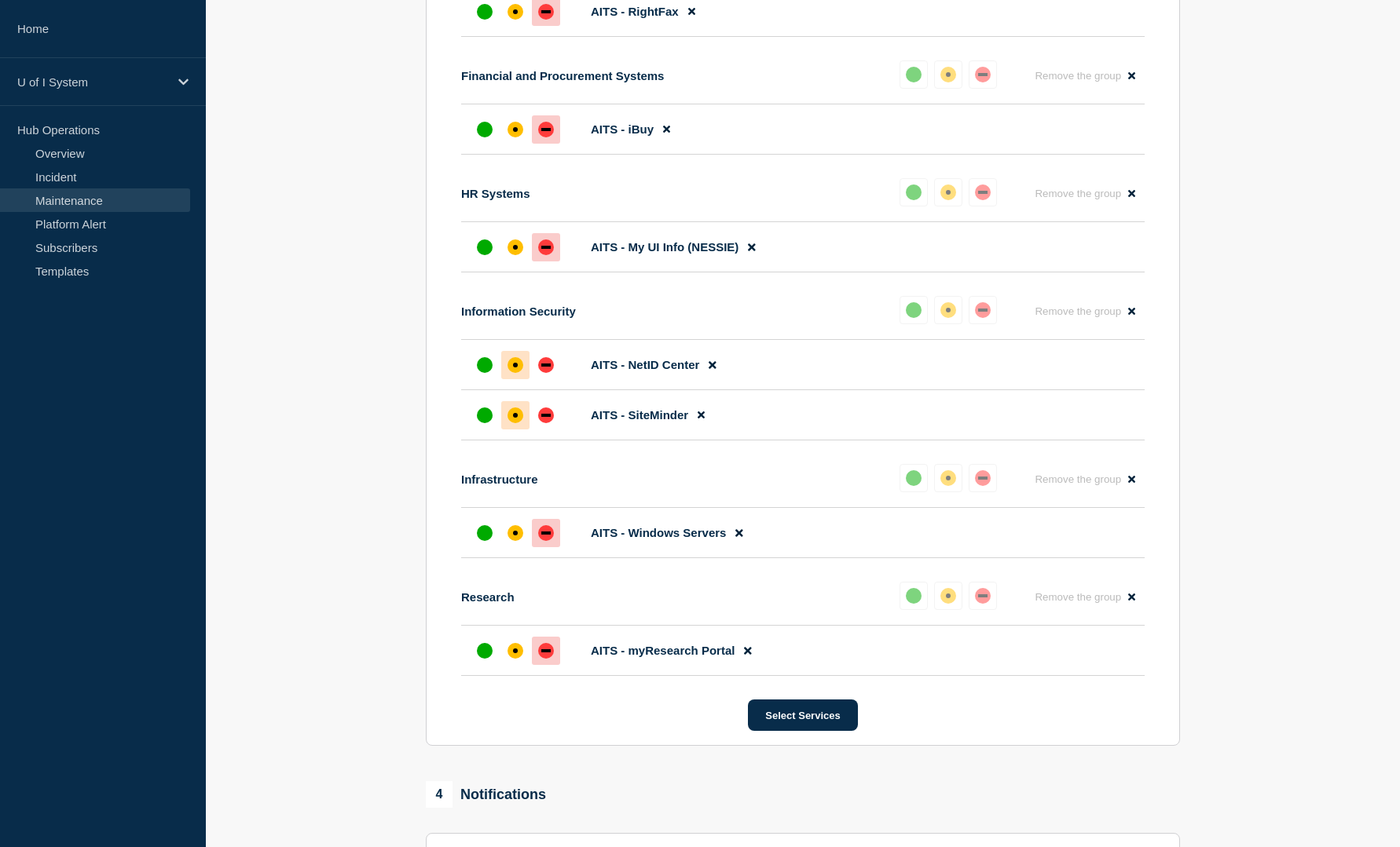
scroll to position [2014, 0]
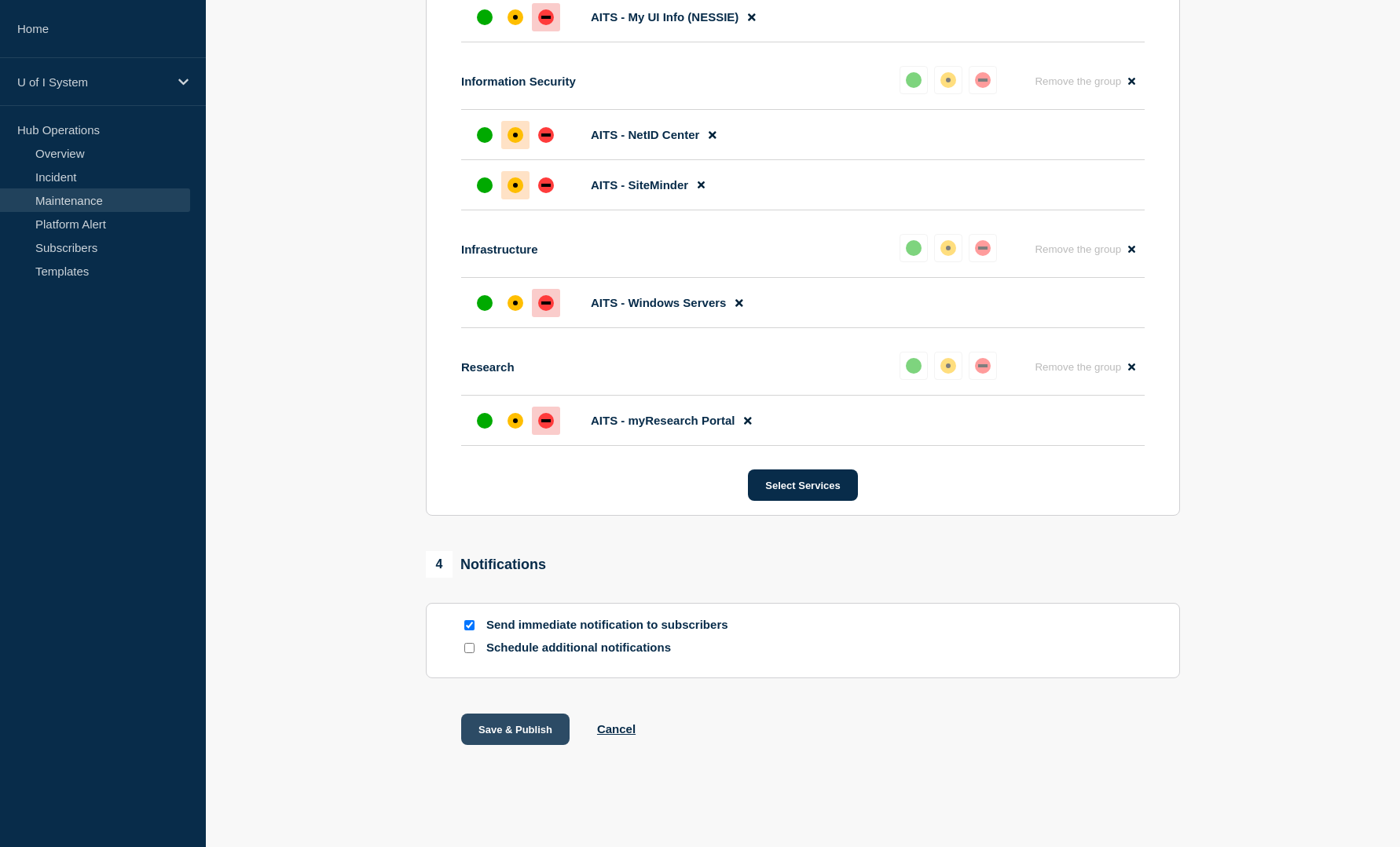
click at [543, 735] on button "Save & Publish" at bounding box center [515, 729] width 108 height 32
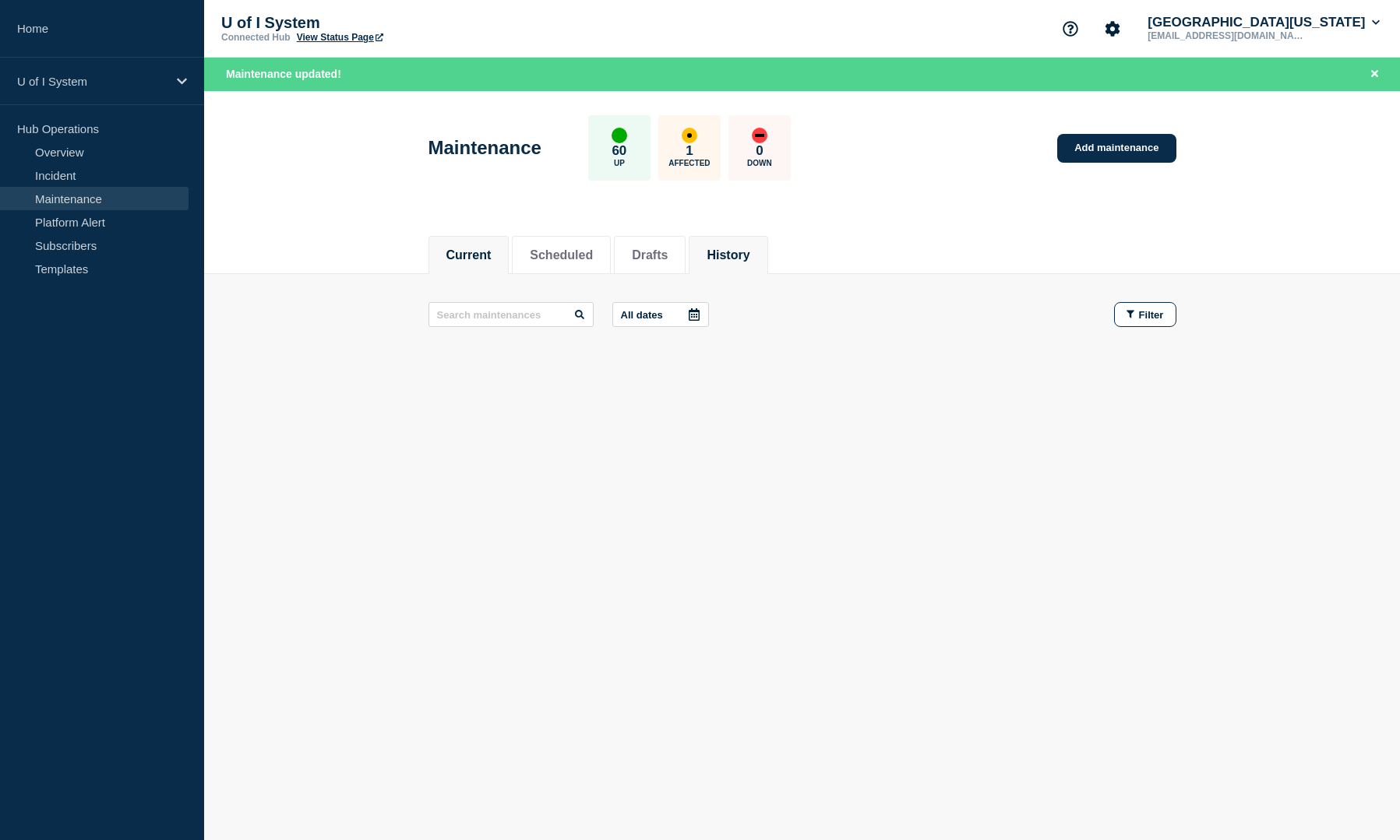
click at [750, 253] on button "History" at bounding box center [727, 255] width 43 height 14
